Goal: Task Accomplishment & Management: Complete application form

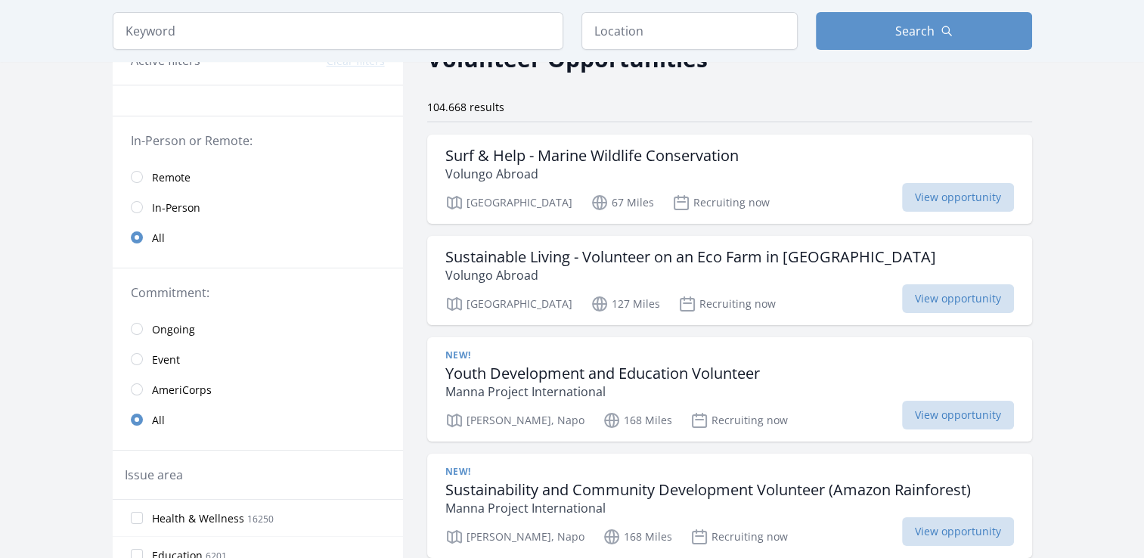
scroll to position [91, 0]
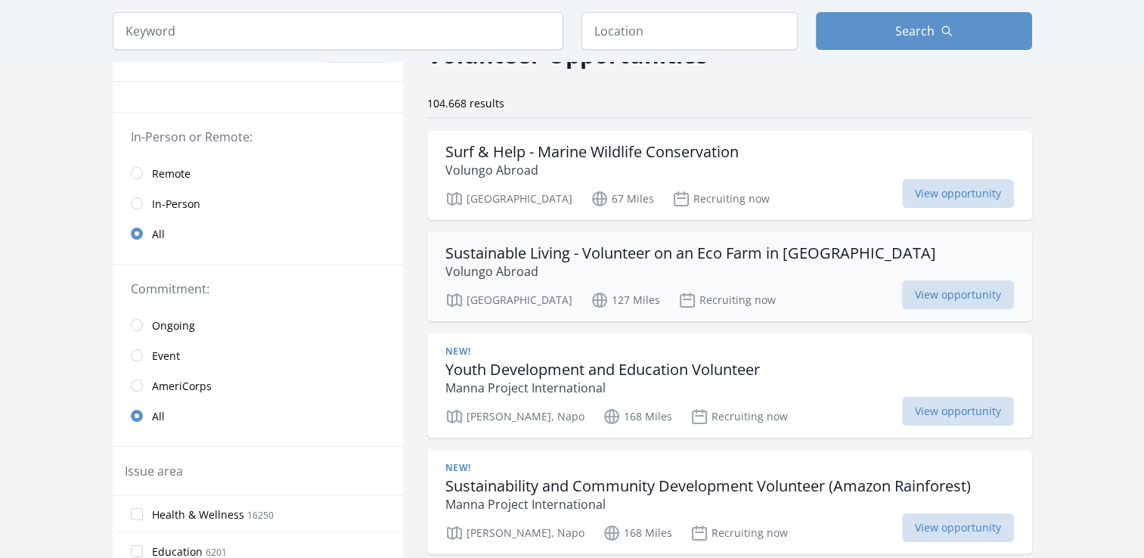
click at [556, 258] on h3 "Sustainable Living - Volunteer on an Eco Farm in [GEOGRAPHIC_DATA]" at bounding box center [690, 253] width 491 height 18
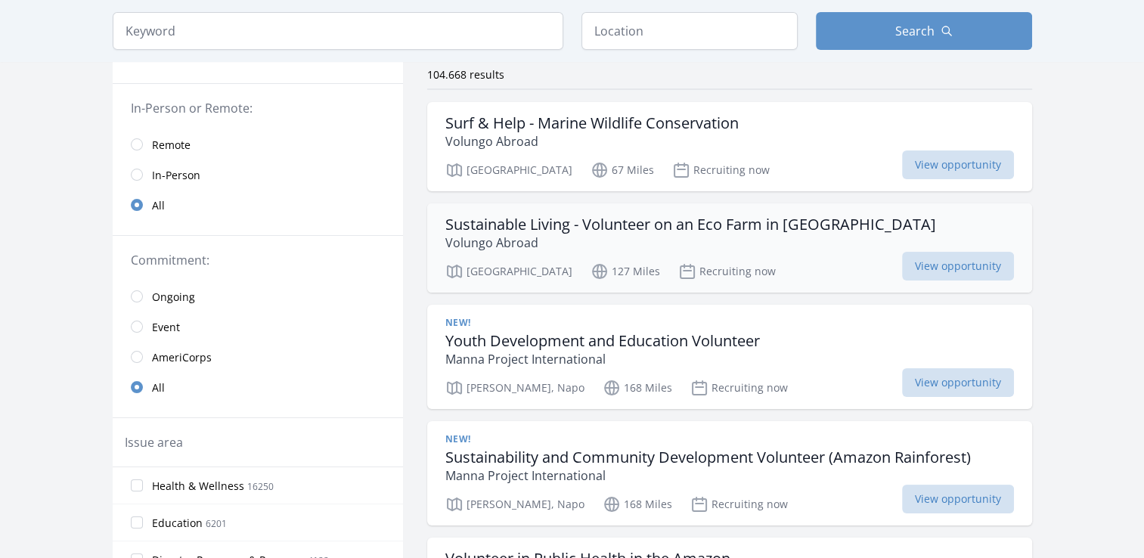
scroll to position [121, 0]
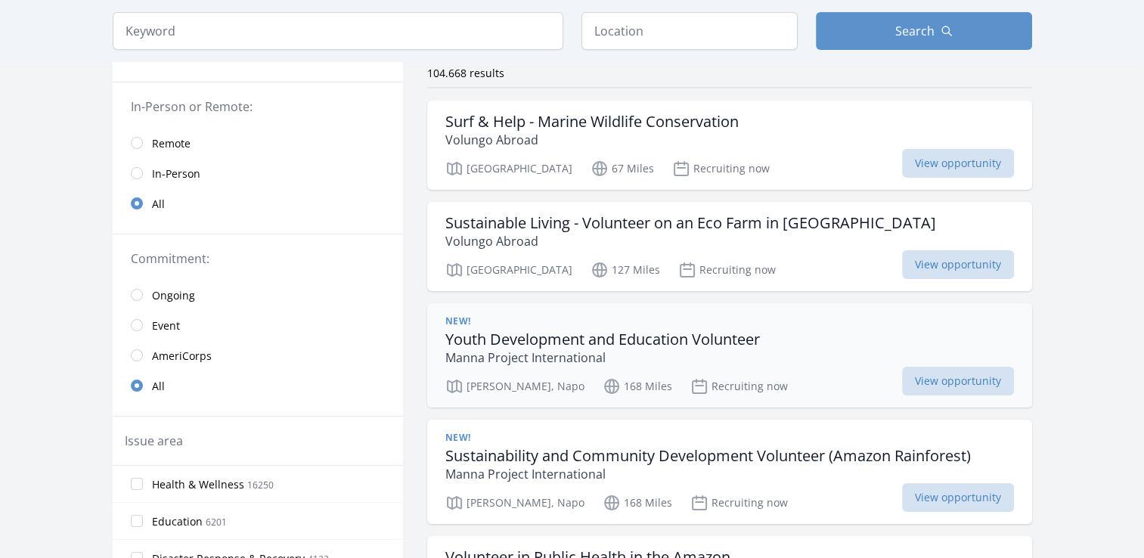
click at [602, 349] on p "Manna Project International" at bounding box center [602, 358] width 314 height 18
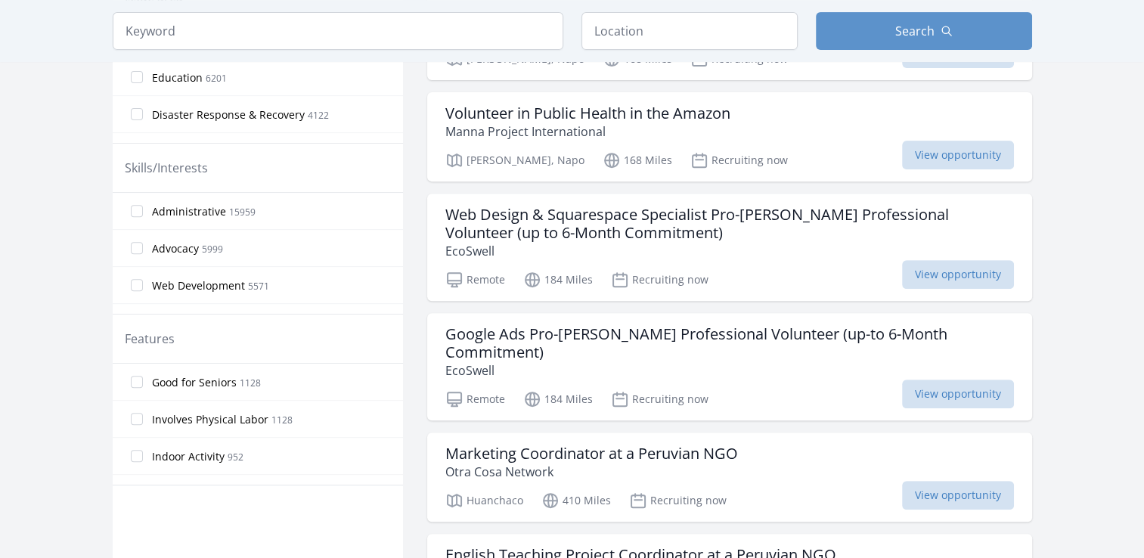
scroll to position [575, 0]
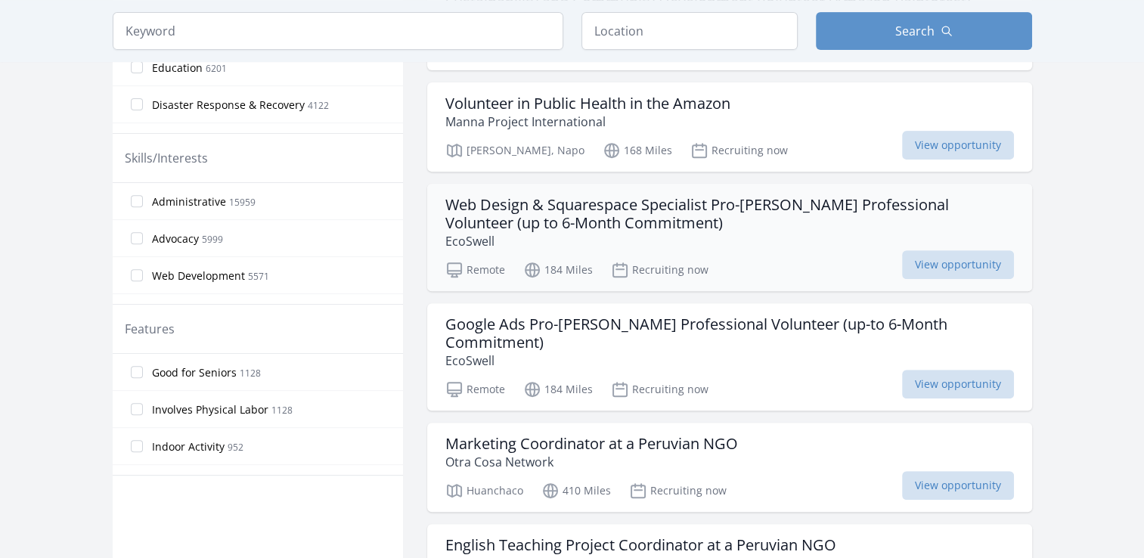
click at [516, 226] on h3 "Web Design & Squarespace Specialist Pro-Bono Professional Volunteer (up to 6-Mo…" at bounding box center [729, 214] width 568 height 36
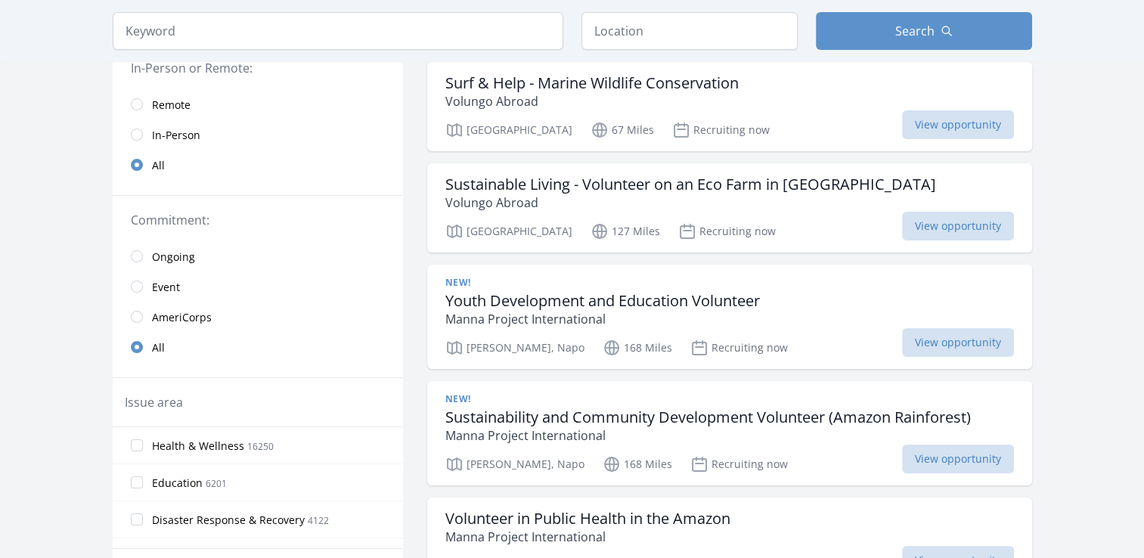
scroll to position [181, 0]
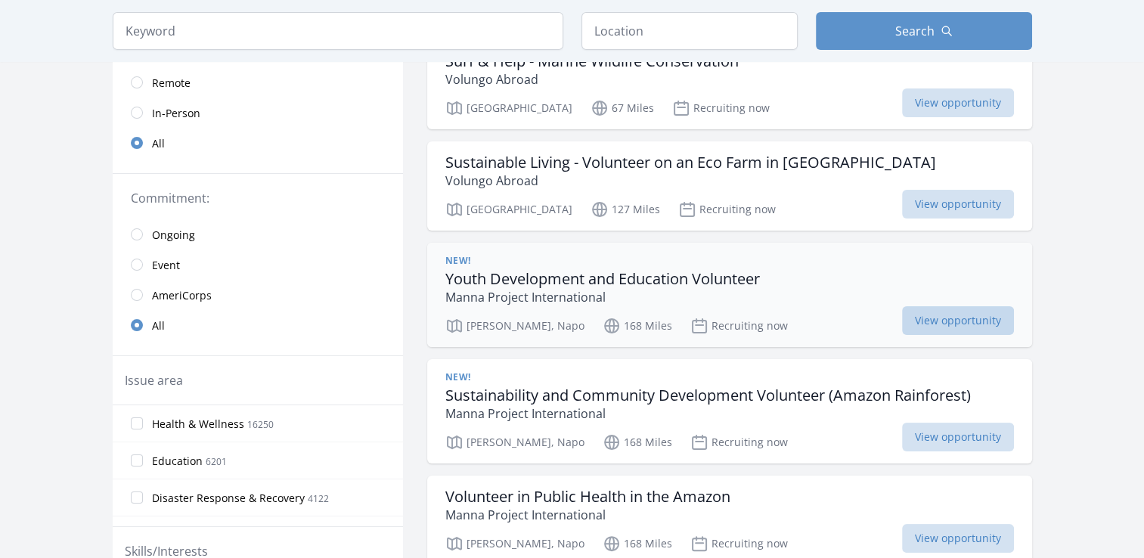
click at [954, 314] on span "View opportunity" at bounding box center [958, 320] width 112 height 29
click at [981, 447] on span "View opportunity" at bounding box center [958, 437] width 112 height 29
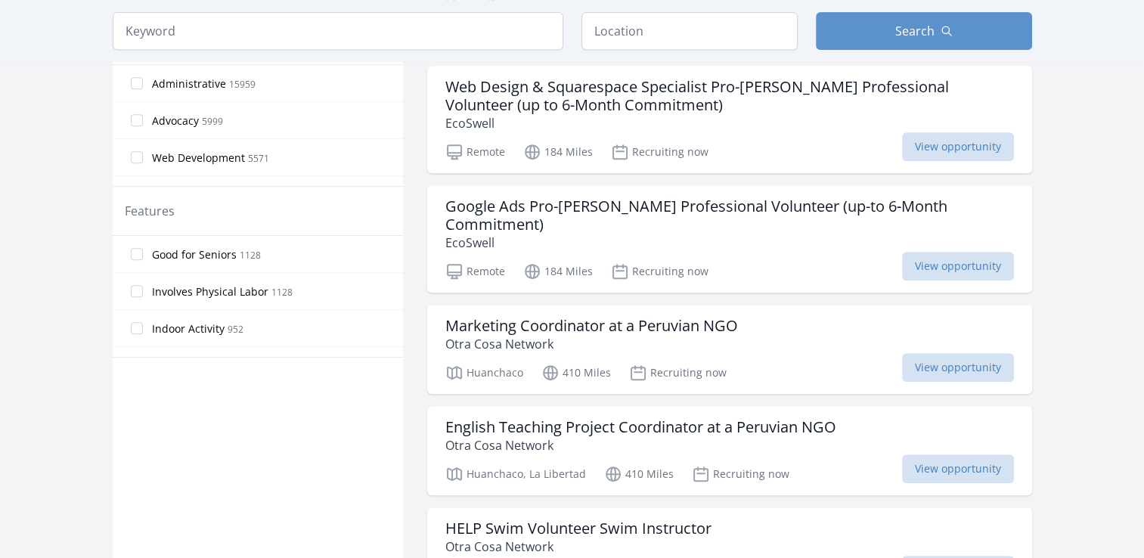
scroll to position [695, 0]
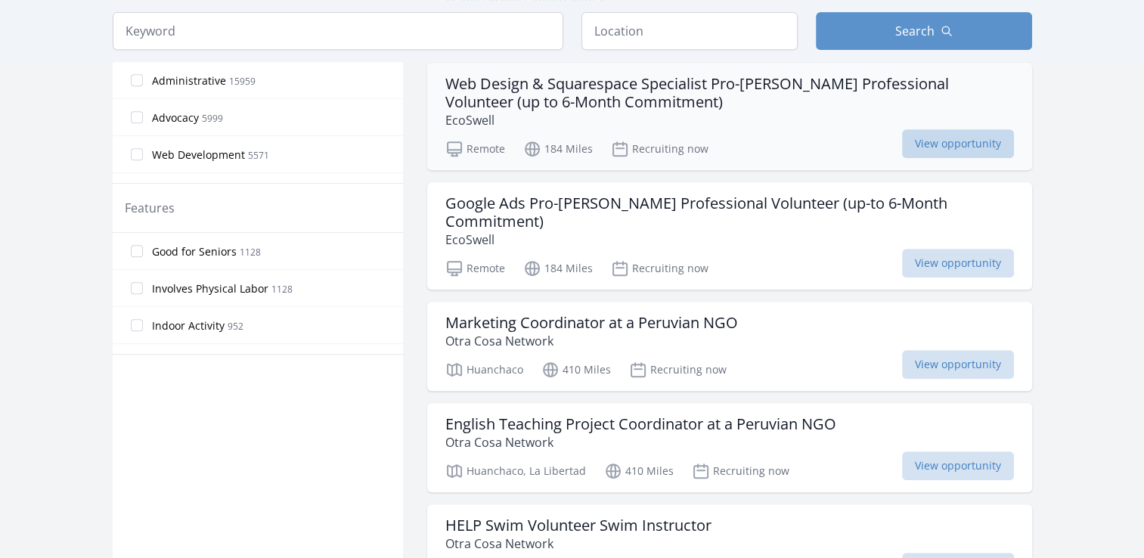
click at [933, 134] on span "View opportunity" at bounding box center [958, 143] width 112 height 29
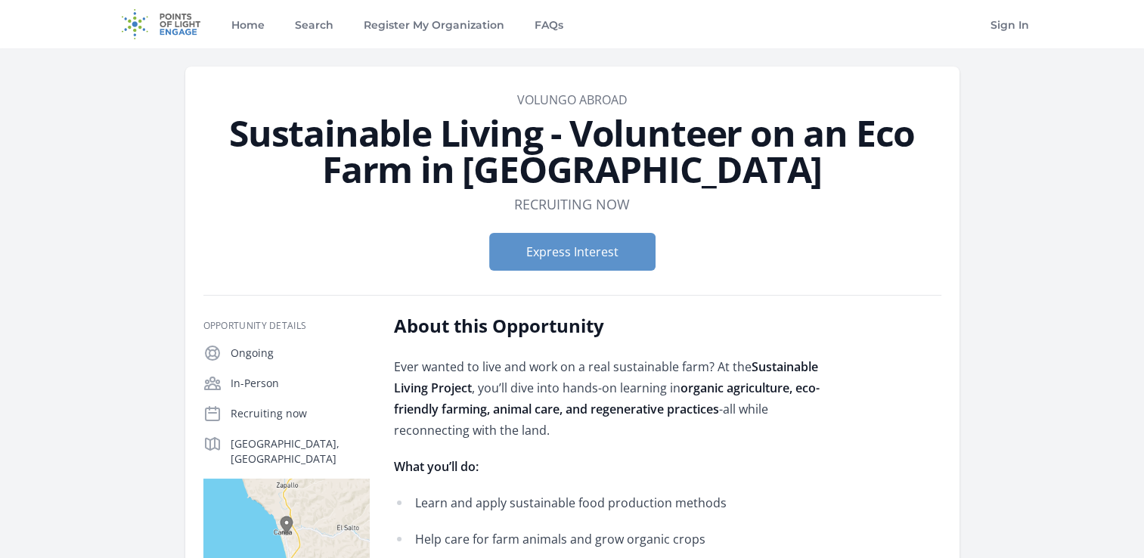
click at [825, 275] on div "Express Interest" at bounding box center [572, 252] width 738 height 62
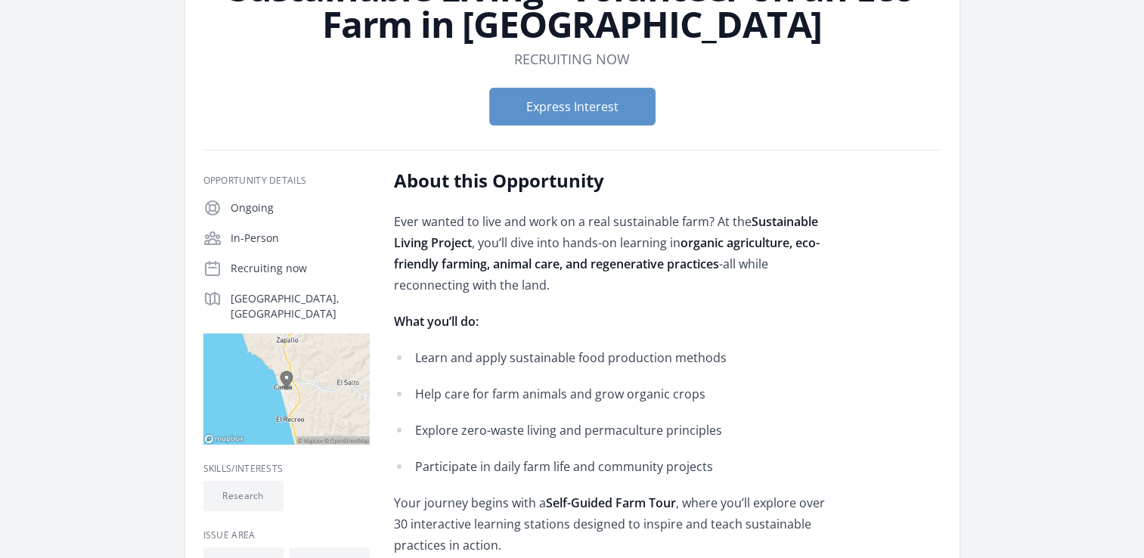
scroll to position [181, 0]
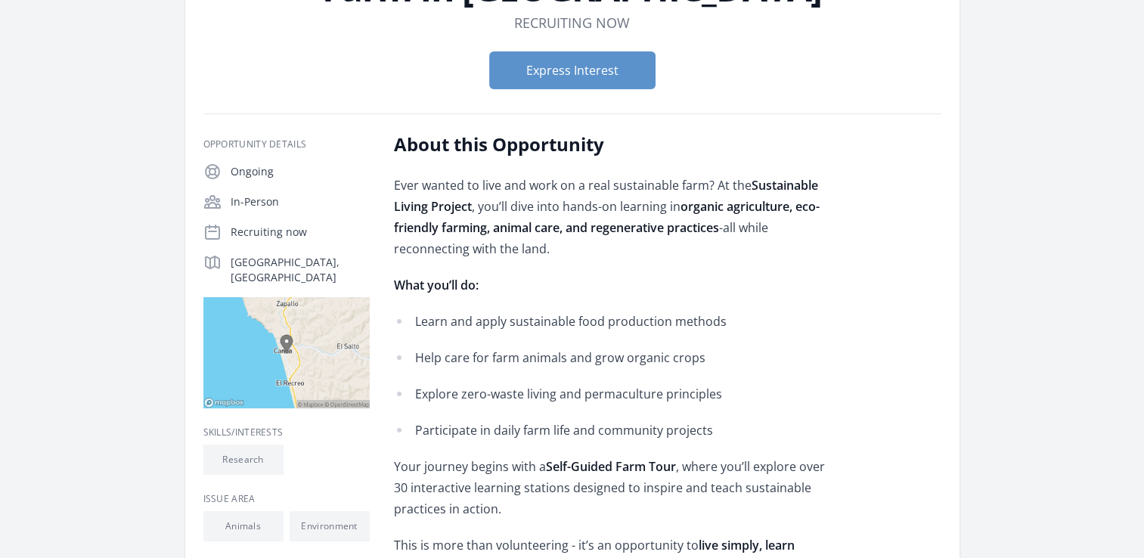
click at [249, 196] on p "In-Person" at bounding box center [300, 201] width 139 height 15
click at [383, 187] on div "Opportunity Details Ongoing In-Person Recruiting now Barcelona, ES ." at bounding box center [572, 494] width 738 height 724
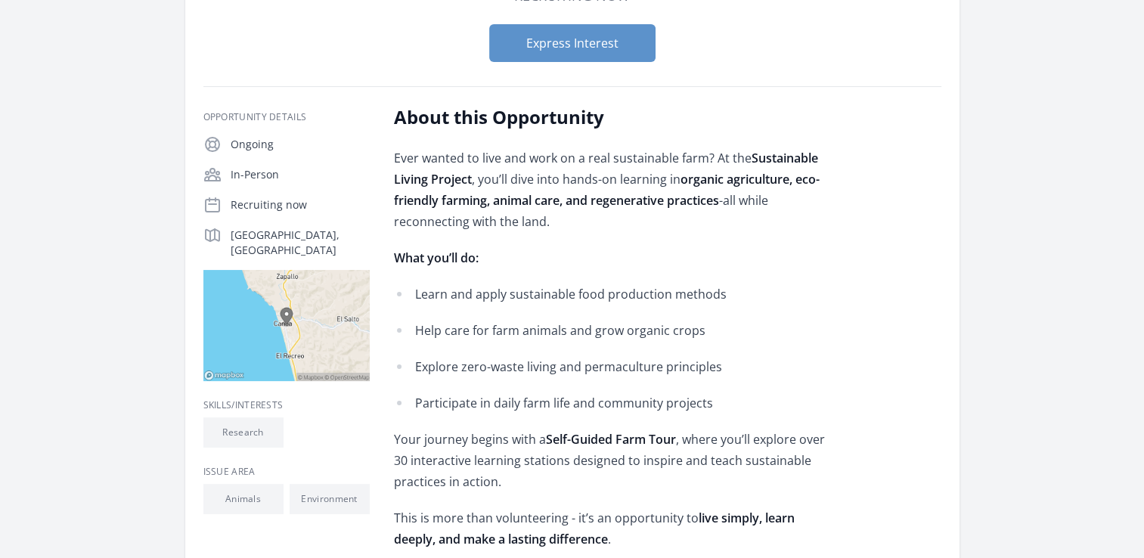
scroll to position [212, 0]
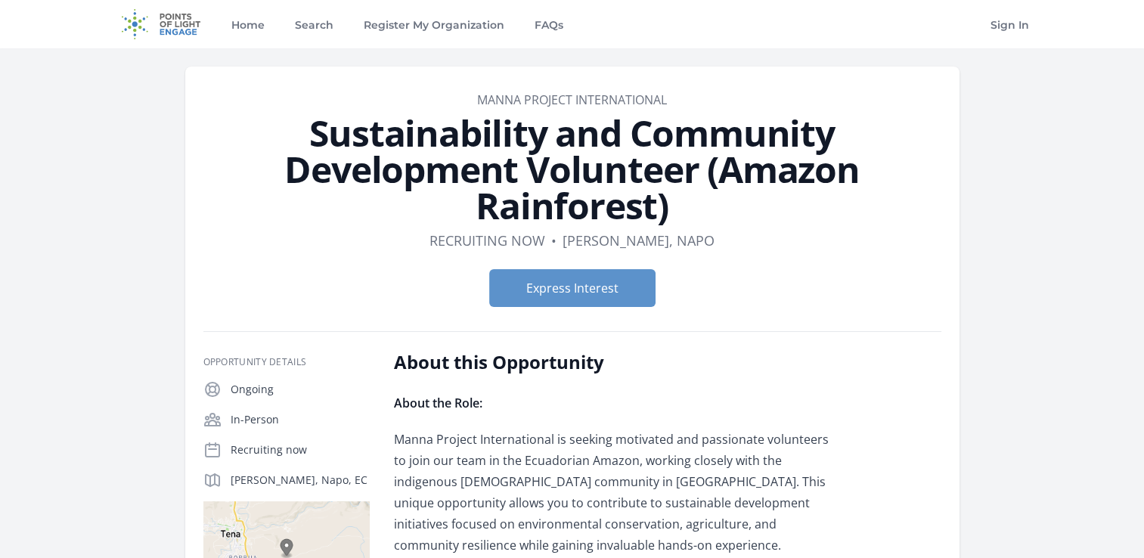
drag, startPoint x: 420, startPoint y: 225, endPoint x: 439, endPoint y: 215, distance: 21.7
click at [439, 215] on header "Organization Manna Project International Sustainability and Community Developme…" at bounding box center [572, 205] width 738 height 228
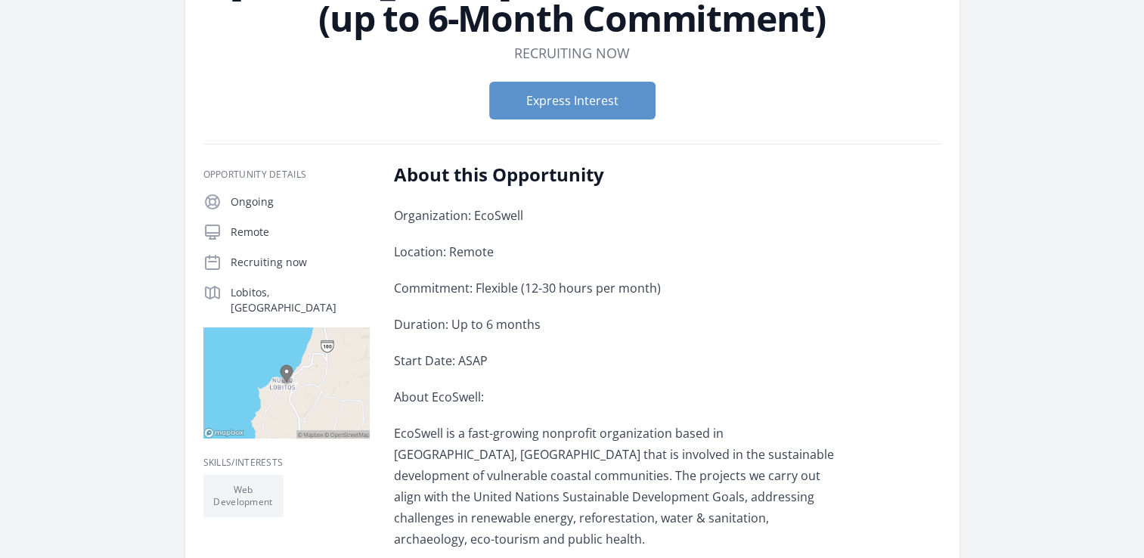
scroll to position [218, 0]
